Goal: Task Accomplishment & Management: Manage account settings

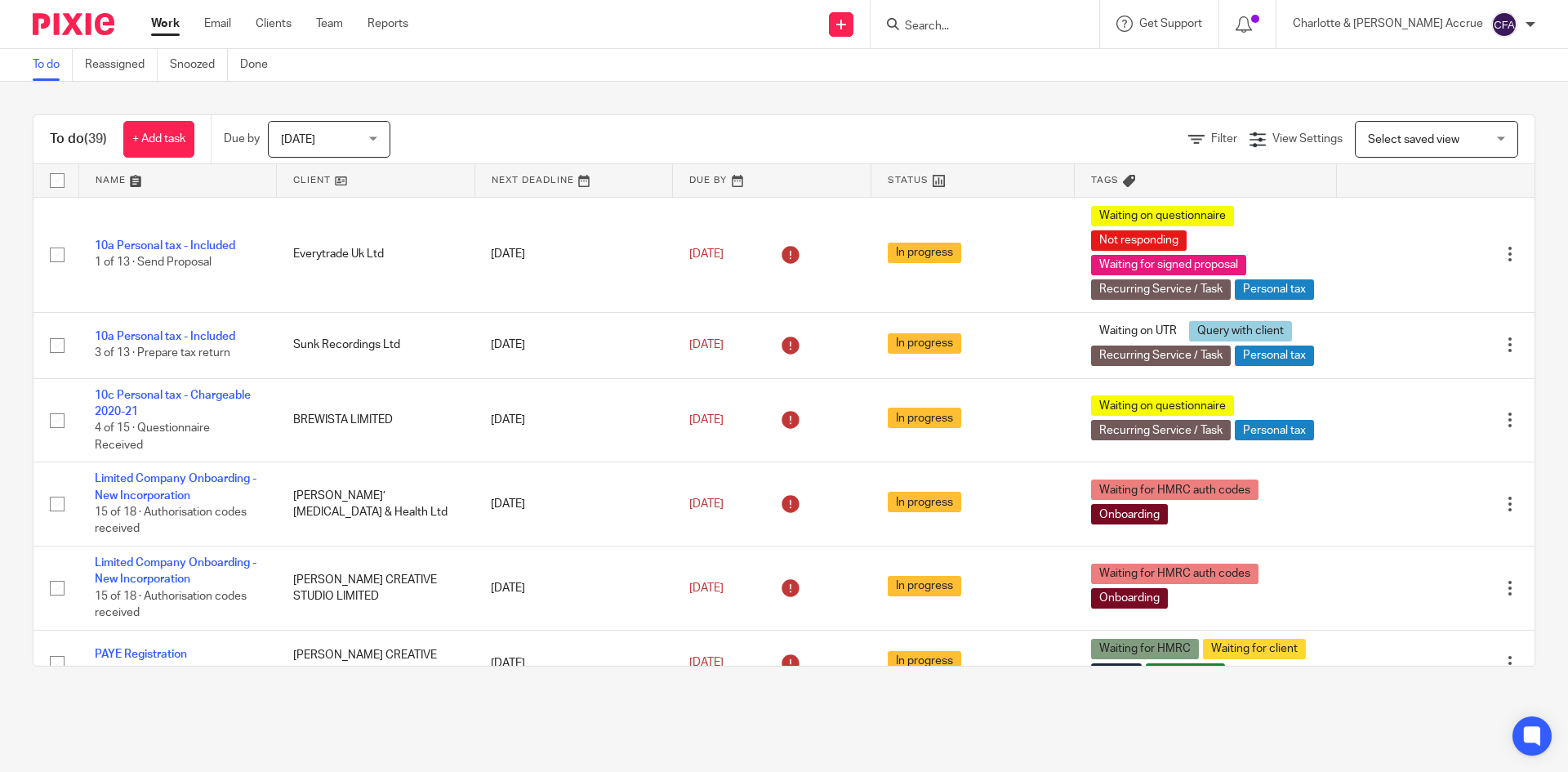
click at [319, 143] on span "[DATE]" at bounding box center [324, 139] width 87 height 34
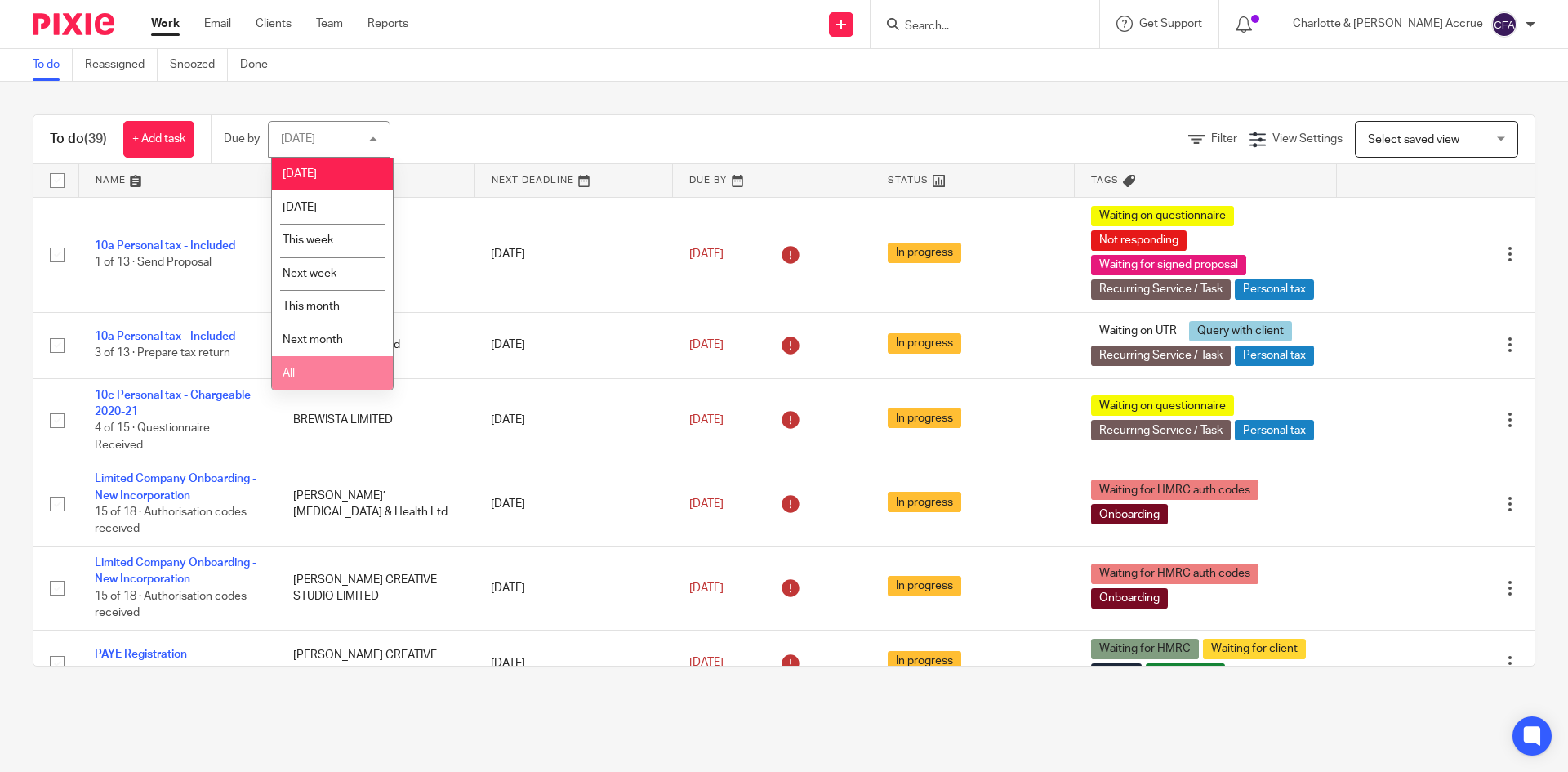
click at [339, 368] on li "All" at bounding box center [332, 372] width 121 height 33
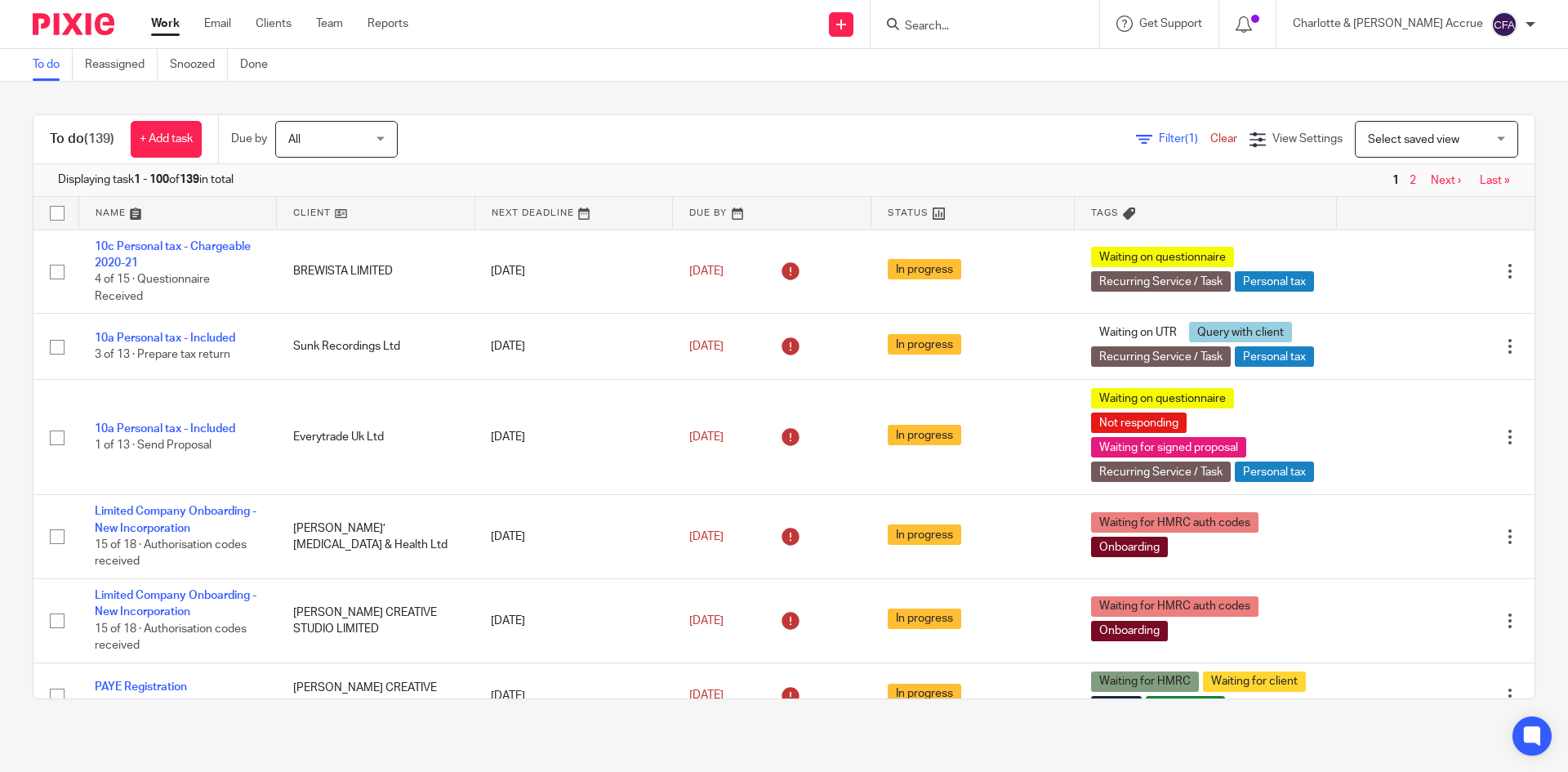
click at [1047, 36] on div at bounding box center [984, 23] width 228 height 48
click at [1035, 18] on form at bounding box center [990, 23] width 174 height 21
click at [1032, 33] on input "Search" at bounding box center [977, 27] width 147 height 14
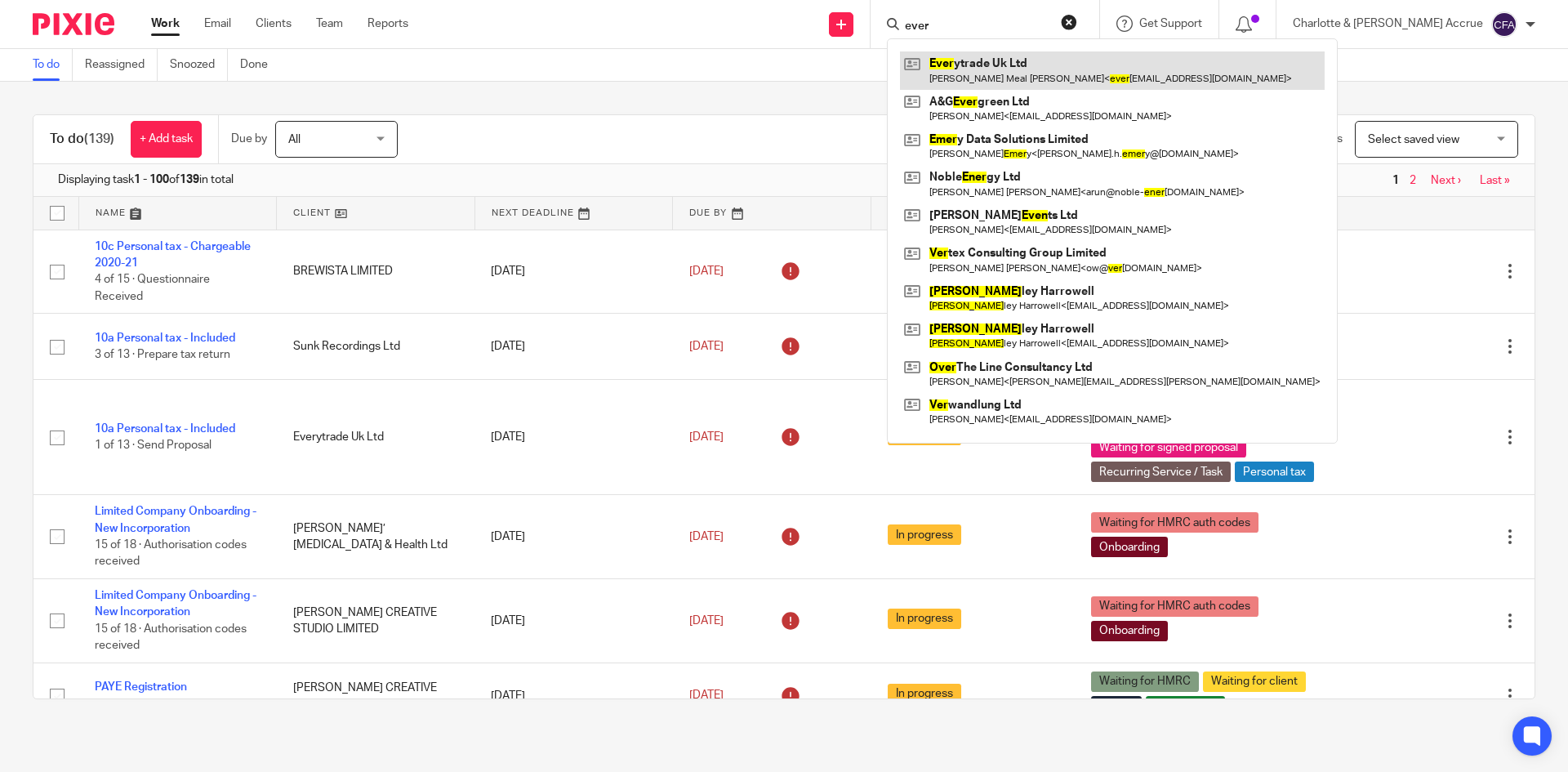
type input "ever"
click at [1068, 68] on link at bounding box center [1112, 70] width 424 height 38
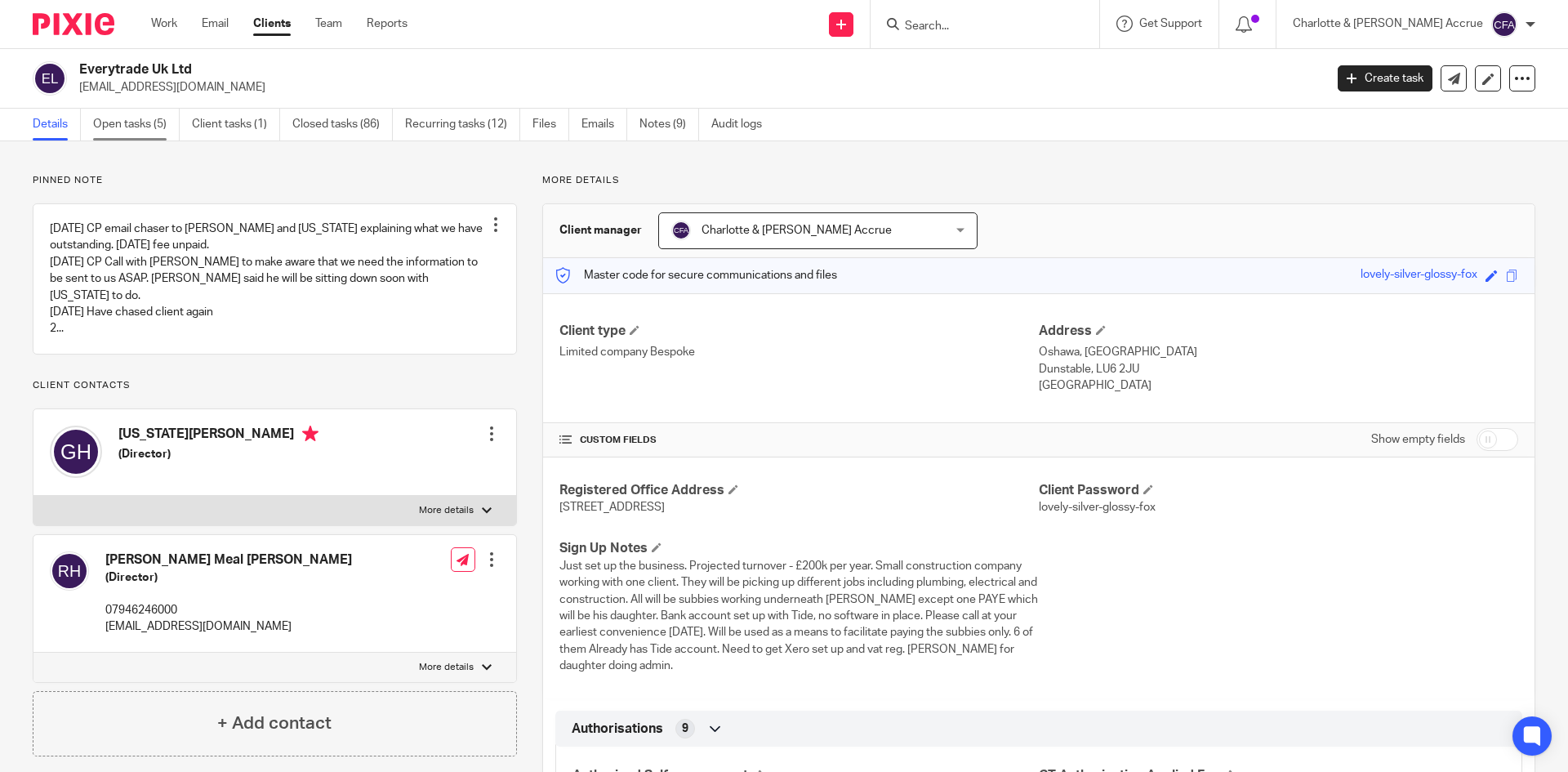
click at [126, 121] on link "Open tasks (5)" at bounding box center [136, 124] width 87 height 32
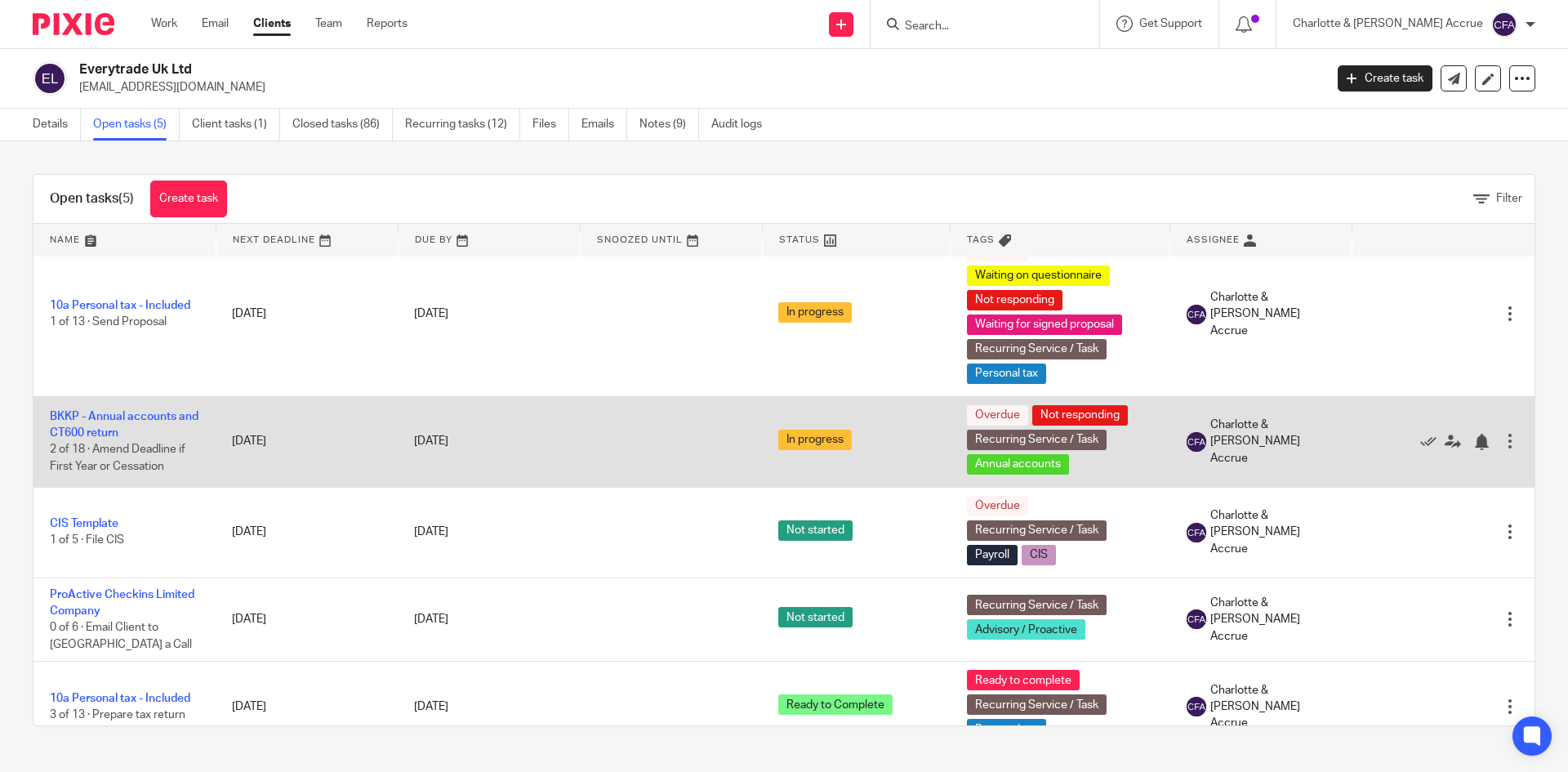
scroll to position [51, 0]
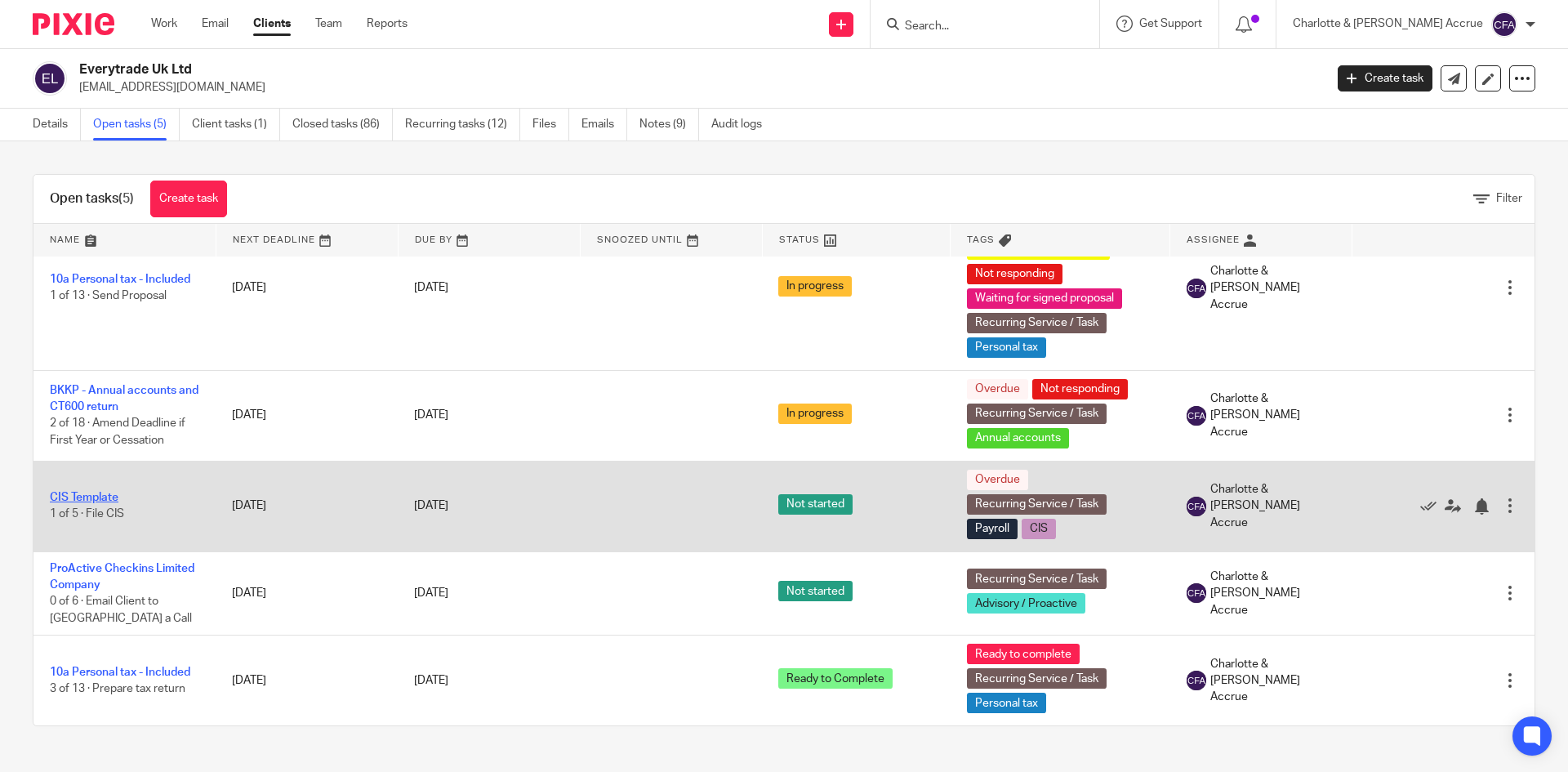
click at [90, 499] on link "CIS Template" at bounding box center [84, 498] width 69 height 12
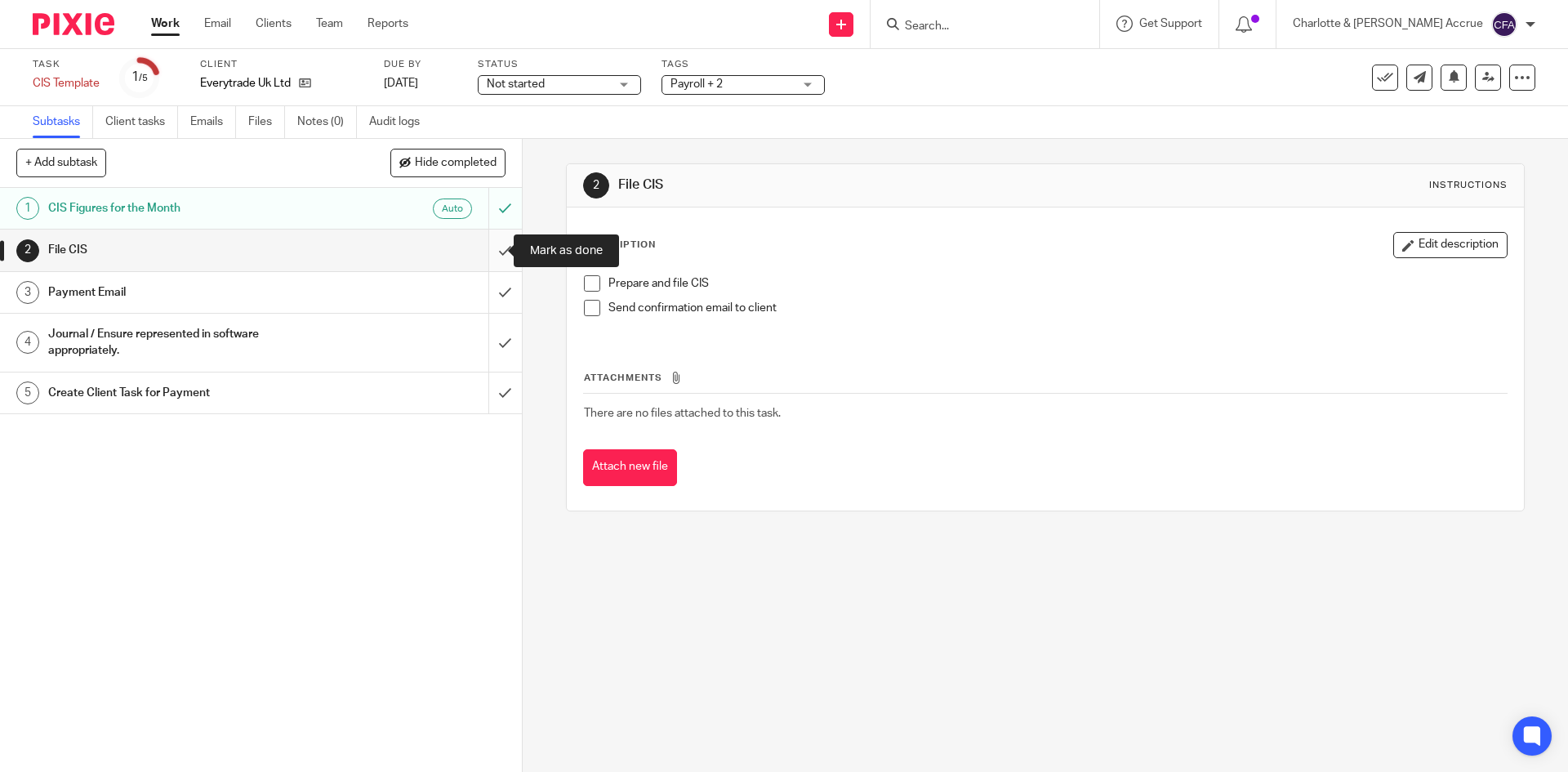
click at [475, 248] on input "submit" at bounding box center [261, 249] width 522 height 41
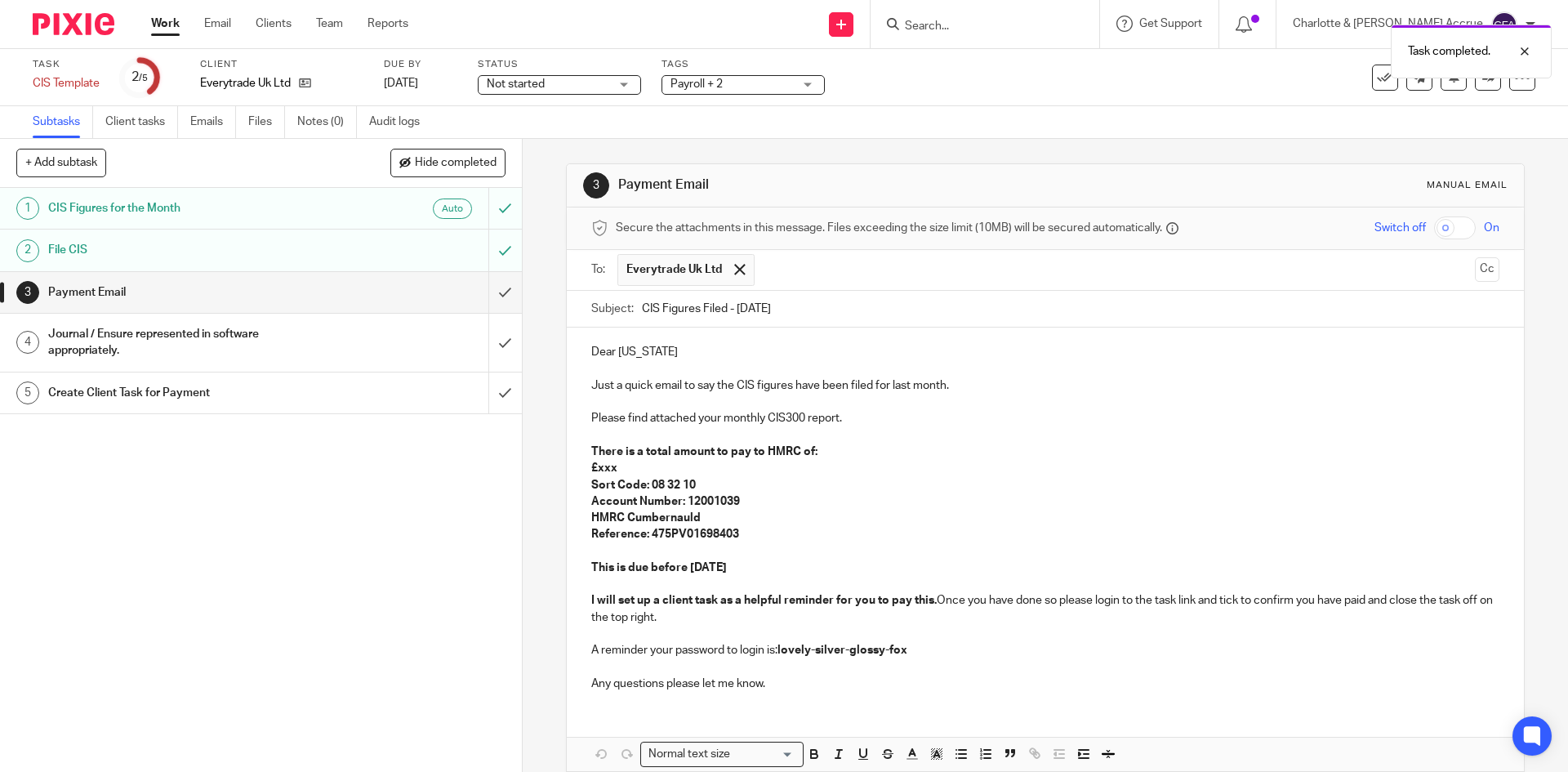
click at [663, 354] on p "Dear Georgia" at bounding box center [1044, 352] width 907 height 16
click at [604, 459] on p "There is a total amount to pay to HMRC of:" at bounding box center [1044, 451] width 907 height 16
click at [621, 459] on p "There is a total amount to pay to HMRC of:" at bounding box center [1044, 451] width 907 height 16
drag, startPoint x: 697, startPoint y: 567, endPoint x: 684, endPoint y: 567, distance: 13.0
click at [684, 567] on strong "This is due before 16 Sep 2025" at bounding box center [659, 567] width 135 height 12
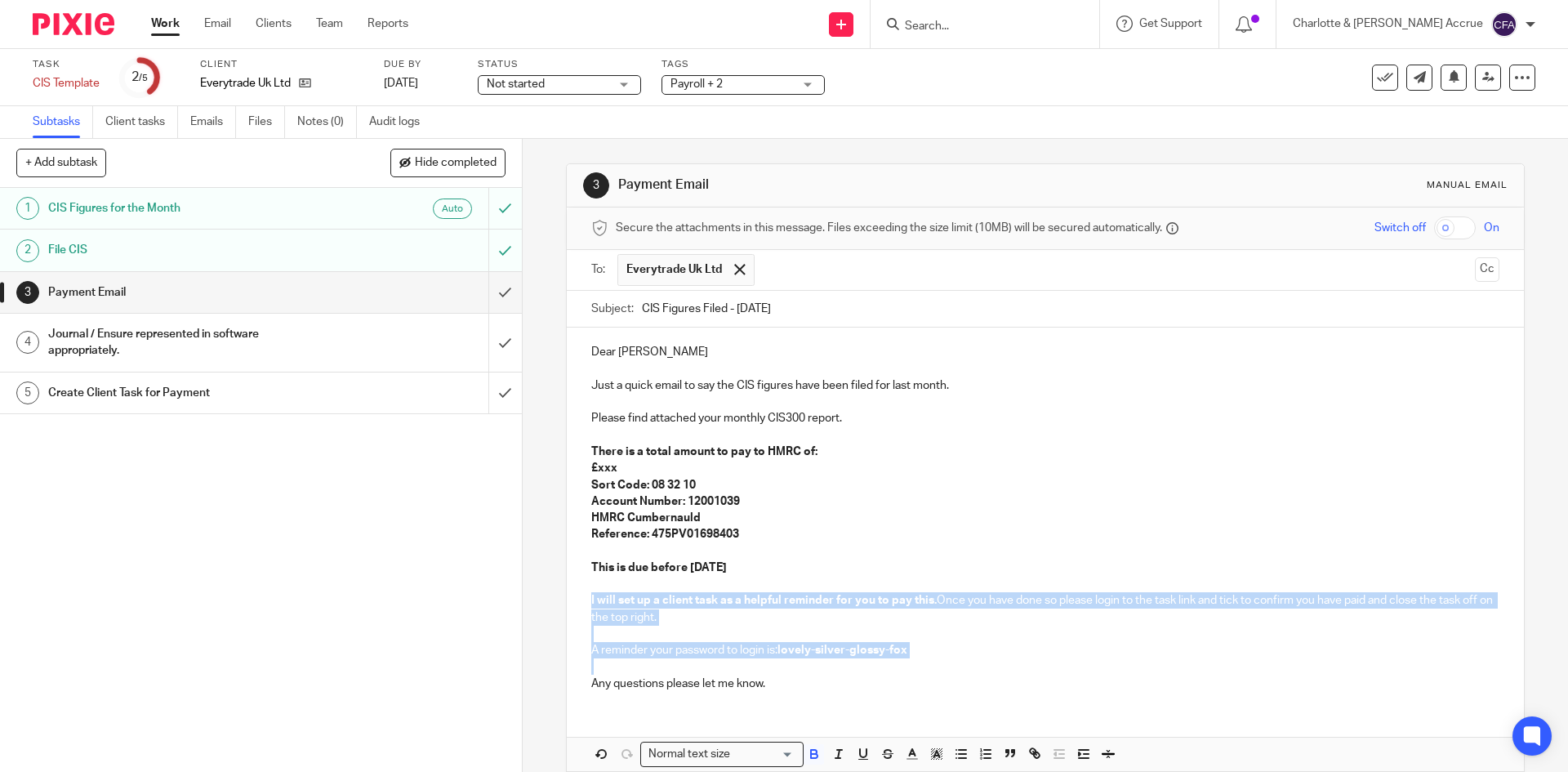
drag, startPoint x: 752, startPoint y: 628, endPoint x: 576, endPoint y: 600, distance: 178.2
click at [576, 598] on div "Dear Georgie Just a quick email to say the CIS figures have been filed for last…" at bounding box center [1044, 516] width 956 height 377
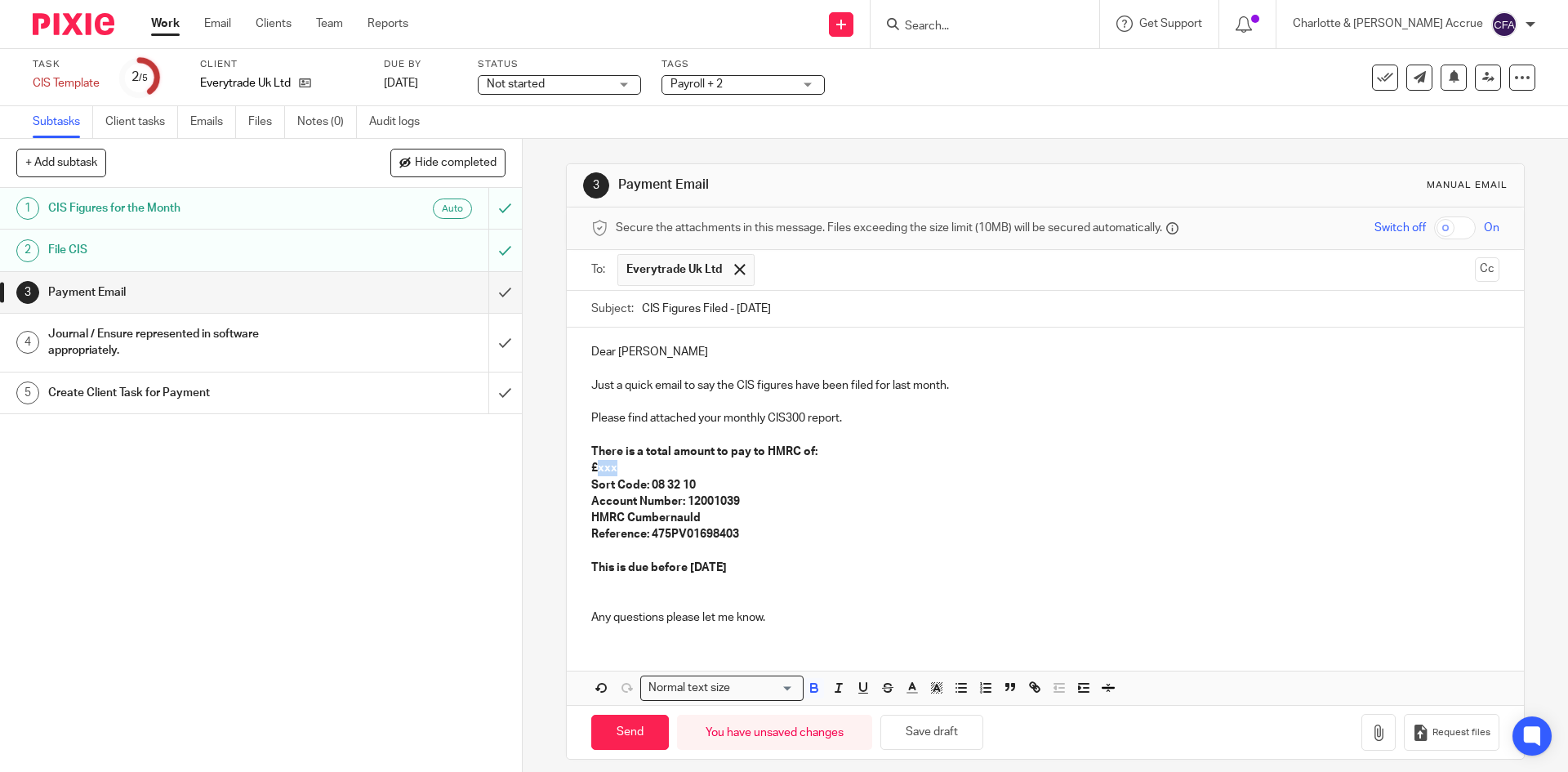
drag, startPoint x: 623, startPoint y: 467, endPoint x: 595, endPoint y: 466, distance: 28.0
click at [595, 466] on p "£xxx" at bounding box center [1044, 468] width 907 height 16
click at [612, 753] on div "Send You have unsaved changes Save draft Request files" at bounding box center [1044, 732] width 956 height 54
click at [1377, 76] on icon at bounding box center [1385, 78] width 16 height 16
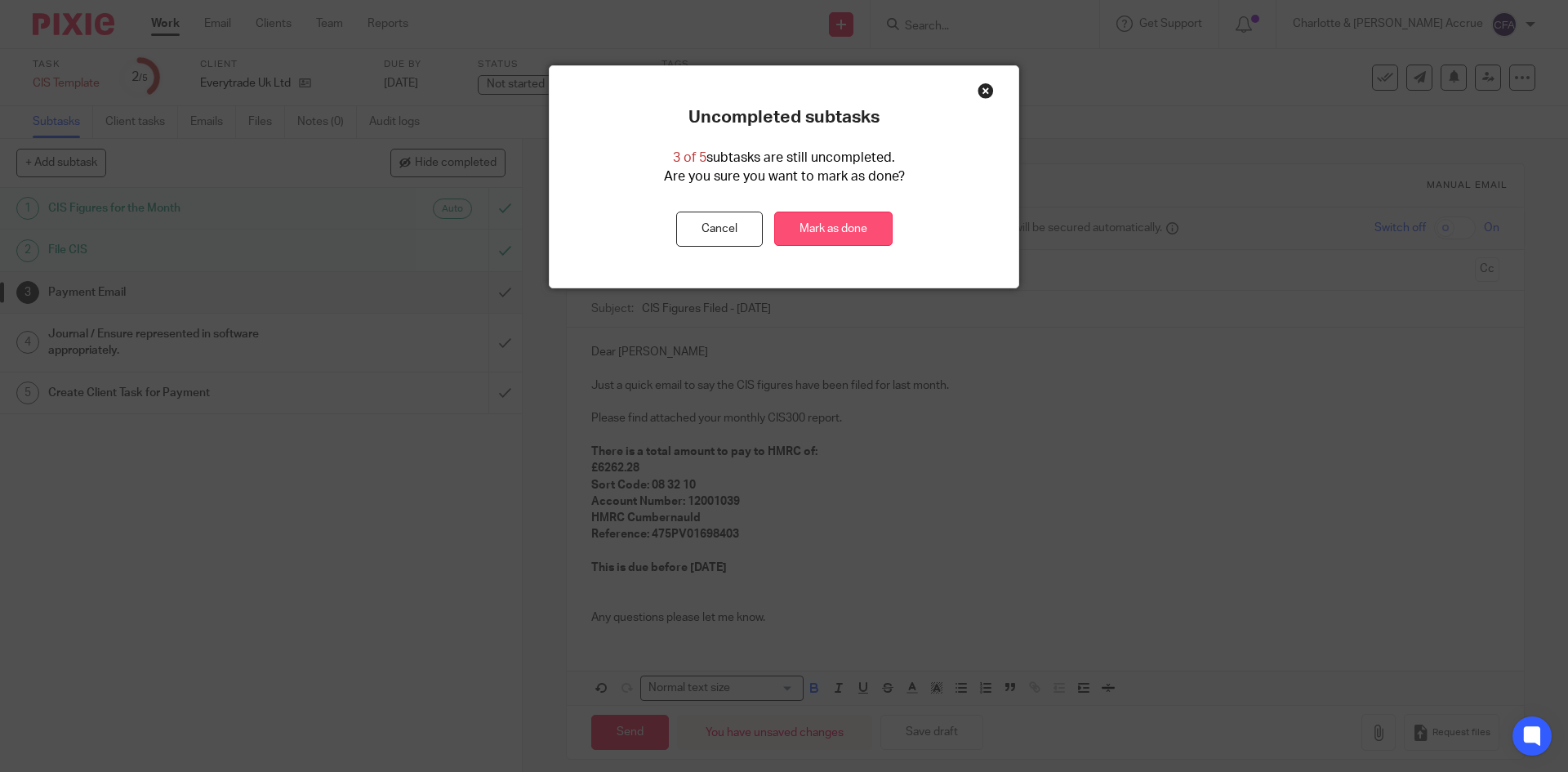
drag, startPoint x: 812, startPoint y: 237, endPoint x: 808, endPoint y: 228, distance: 9.8
click at [812, 237] on link "Mark as done" at bounding box center [833, 228] width 118 height 35
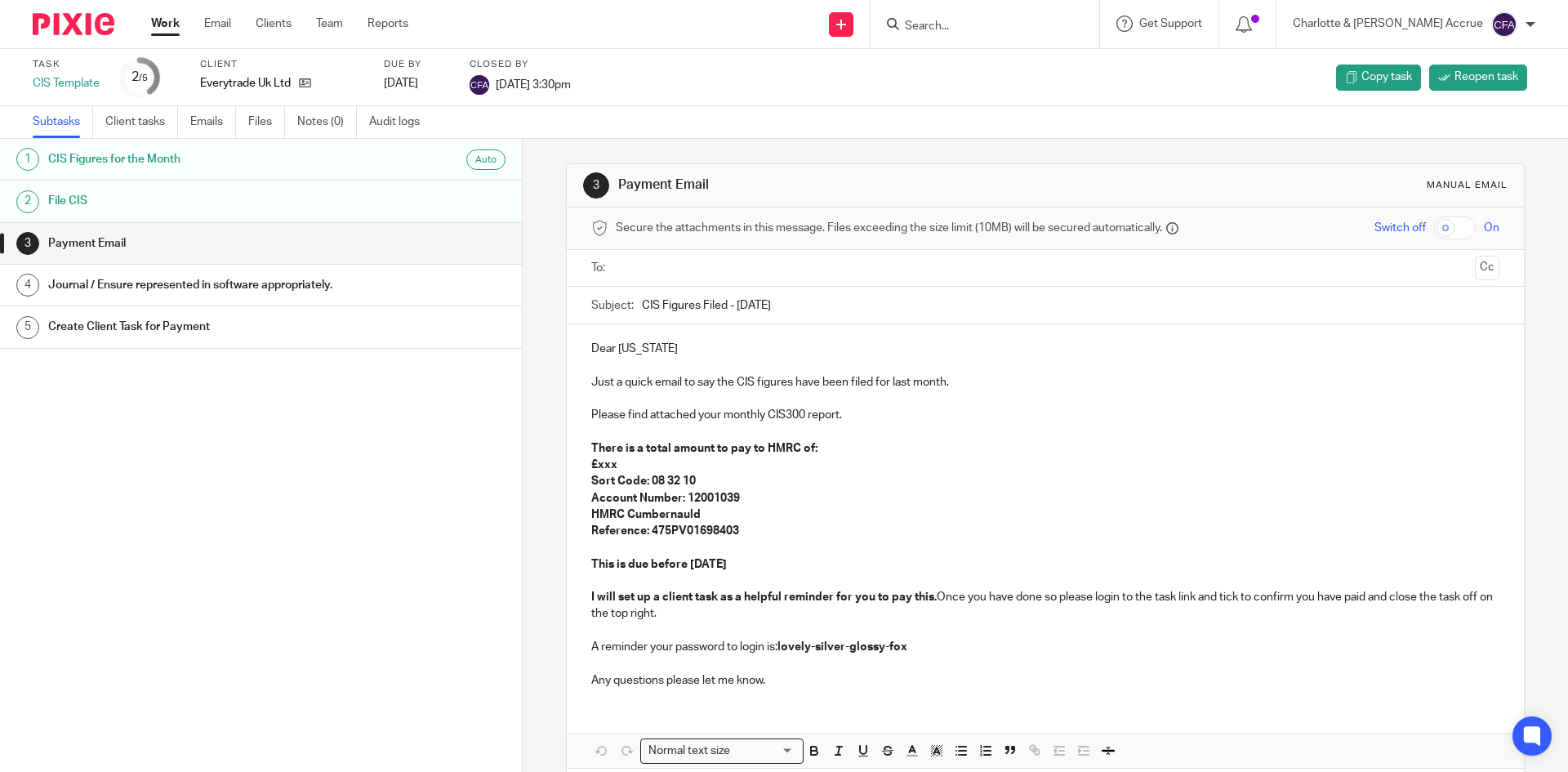
click at [1037, 24] on input "Search" at bounding box center [977, 27] width 147 height 14
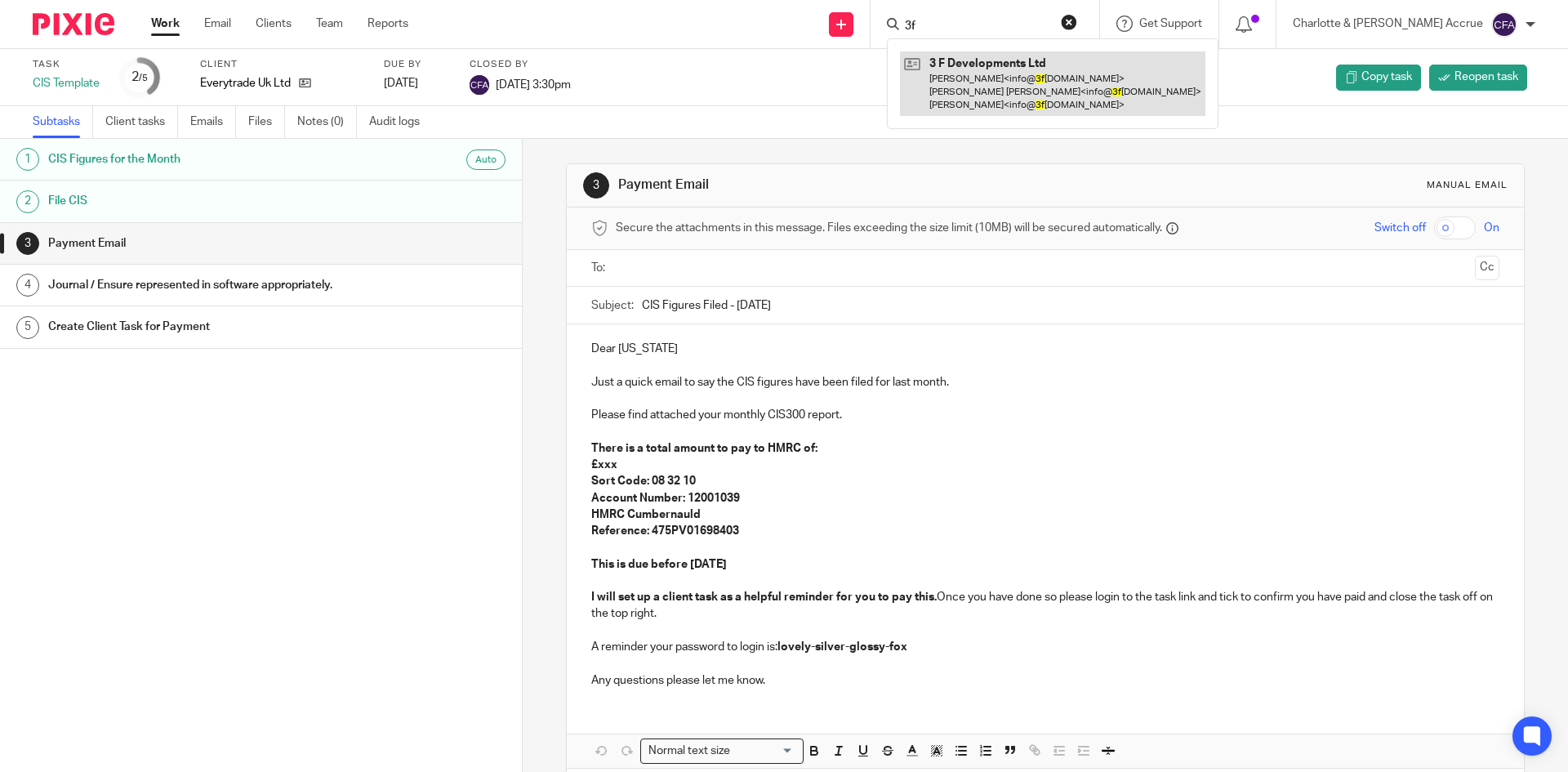
type input "3f"
click at [1049, 73] on link at bounding box center [1053, 83] width 305 height 64
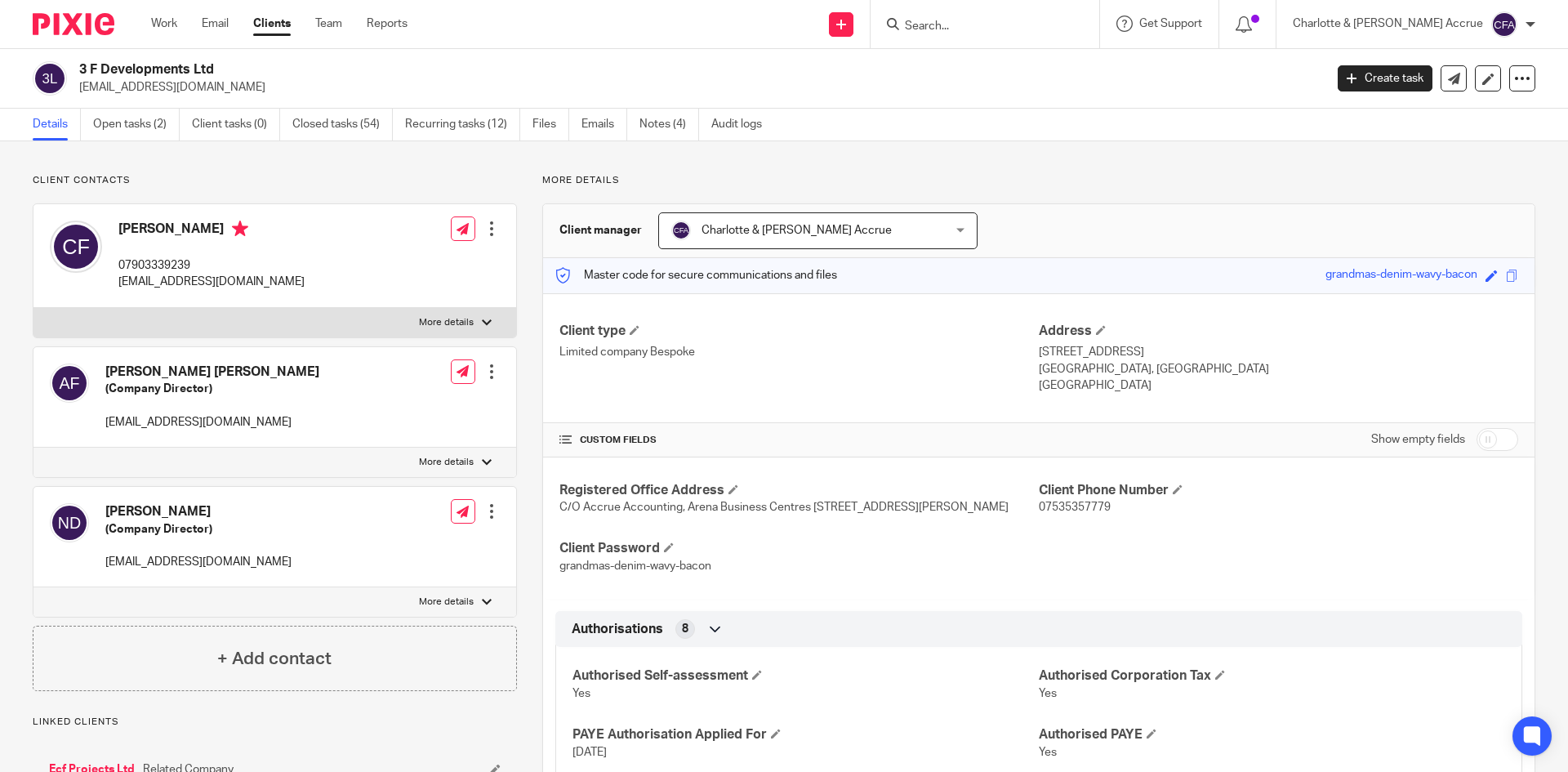
click at [179, 94] on div "3 F Developments Ltd [EMAIL_ADDRESS][DOMAIN_NAME] Create task Update from Compa…" at bounding box center [784, 79] width 1568 height 60
click at [179, 94] on p "[EMAIL_ADDRESS][DOMAIN_NAME]" at bounding box center [696, 88] width 1234 height 16
copy main "[EMAIL_ADDRESS][DOMAIN_NAME] Create task Update from Companies House Export dat…"
click at [1043, 20] on input "Search" at bounding box center [977, 27] width 147 height 14
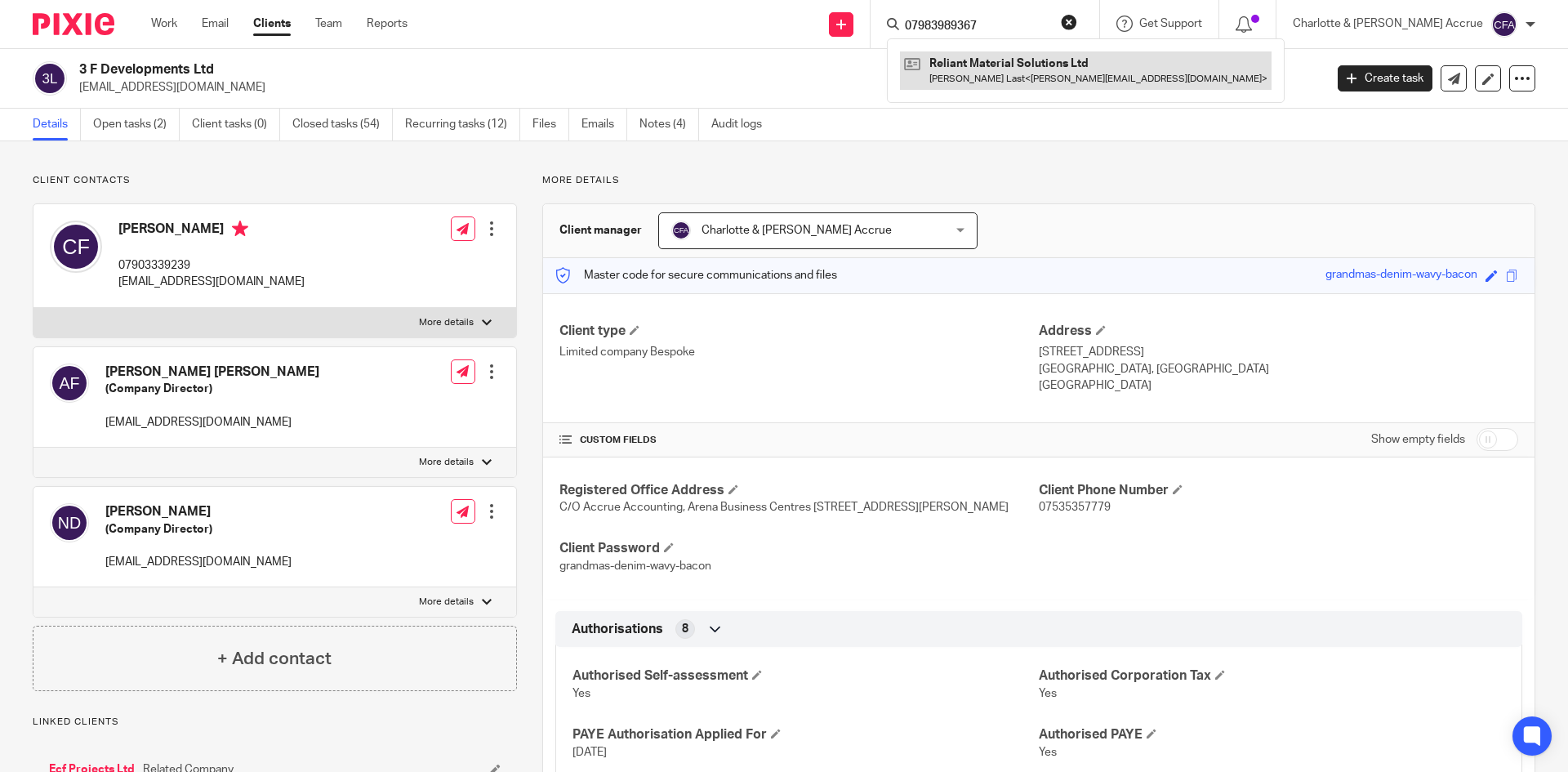
type input "07983989367"
click at [989, 77] on link at bounding box center [1086, 70] width 372 height 38
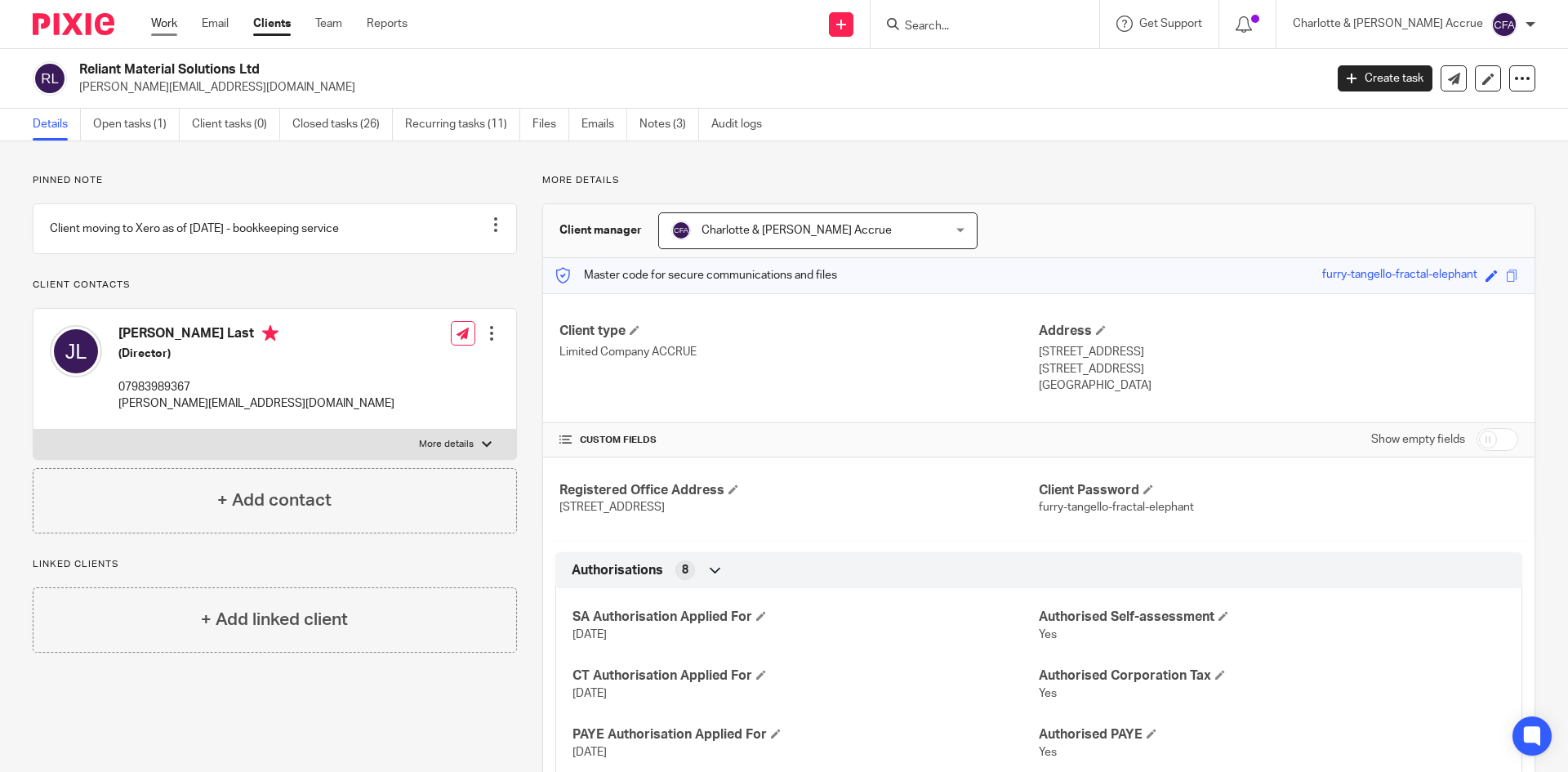
click at [163, 22] on link "Work" at bounding box center [163, 23] width 26 height 16
